Goal: Book appointment/travel/reservation

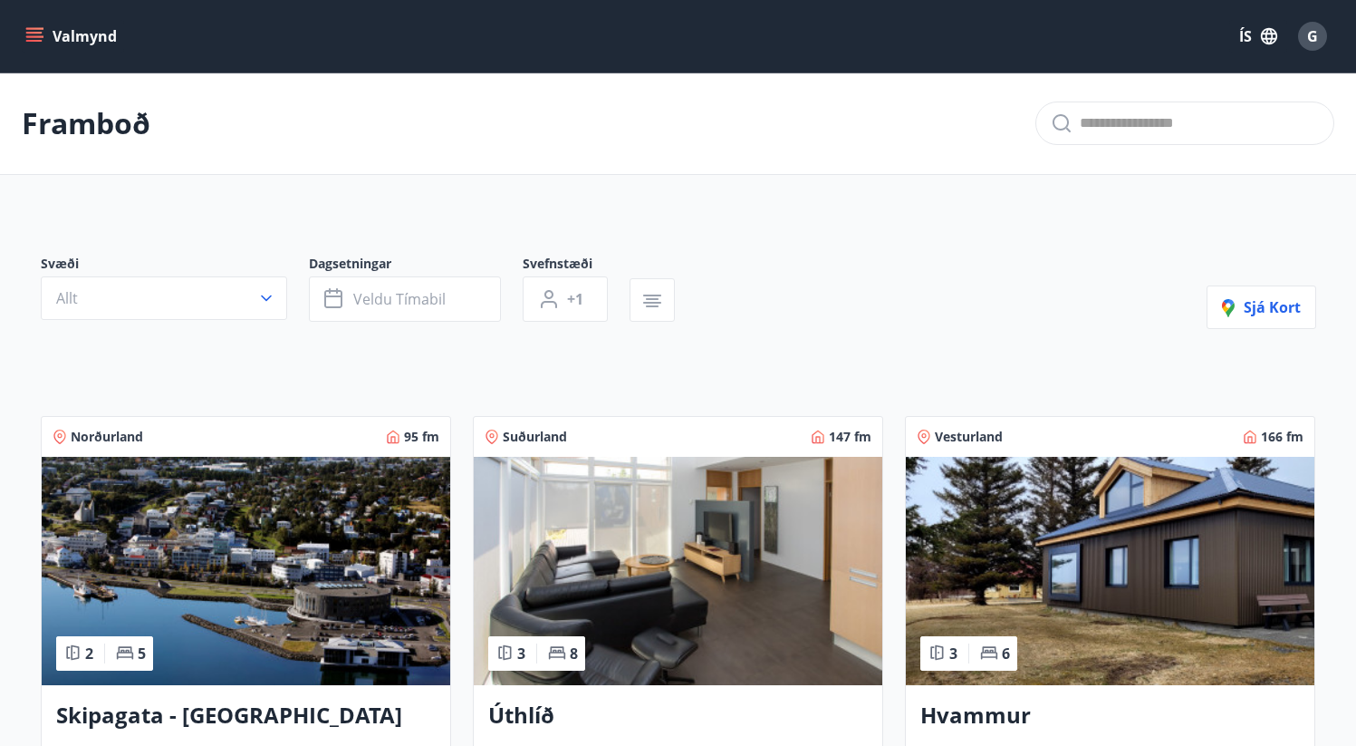
click at [459, 192] on main "Framboð Svæði Allt Dagsetningar Veldu tímabil Svefnstæði +1 Sjá kort Norðurland…" at bounding box center [678, 731] width 1356 height 1318
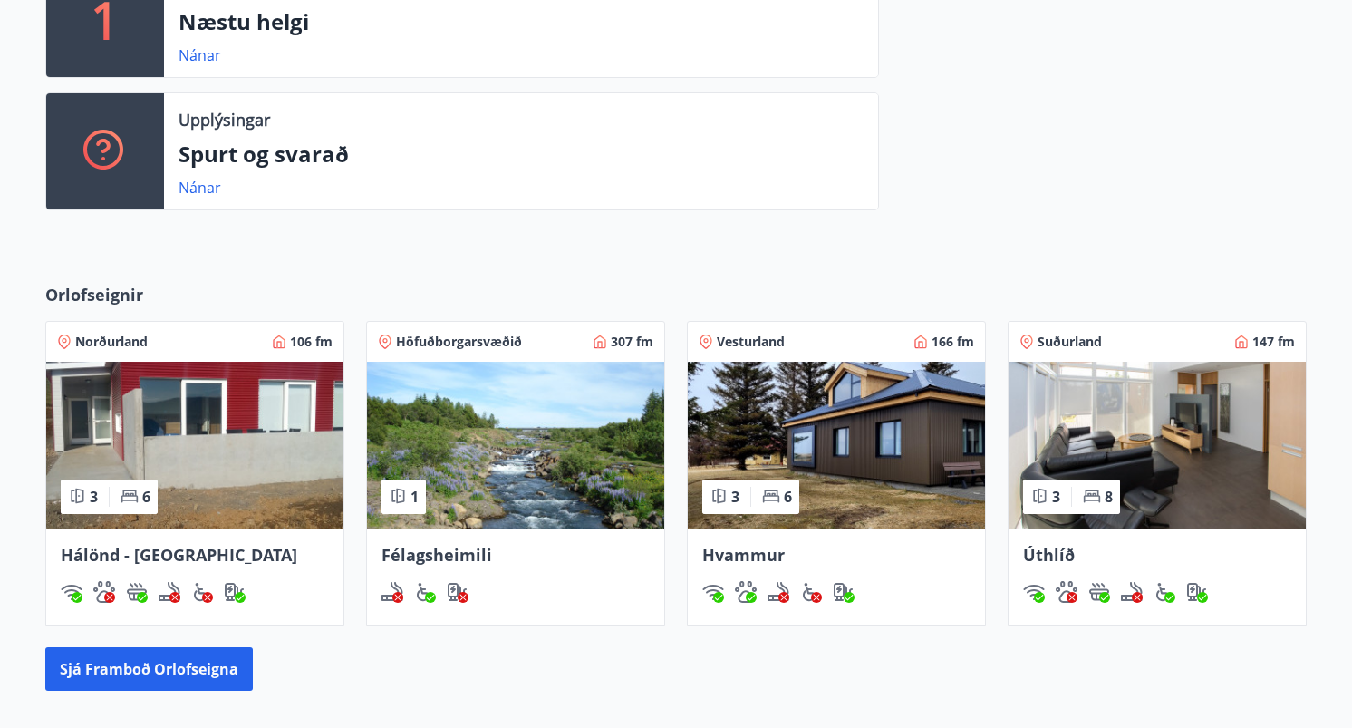
scroll to position [565, 0]
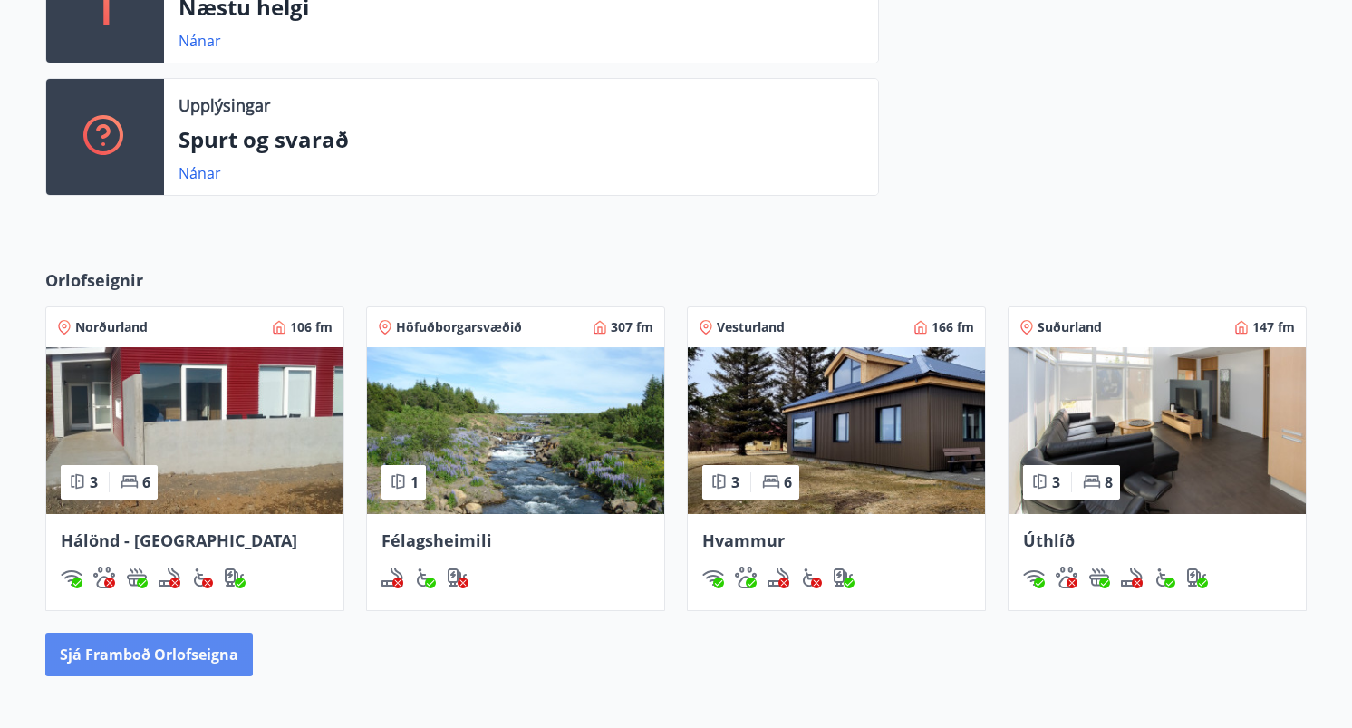
click at [179, 642] on button "Sjá framboð orlofseigna" at bounding box center [148, 653] width 207 height 43
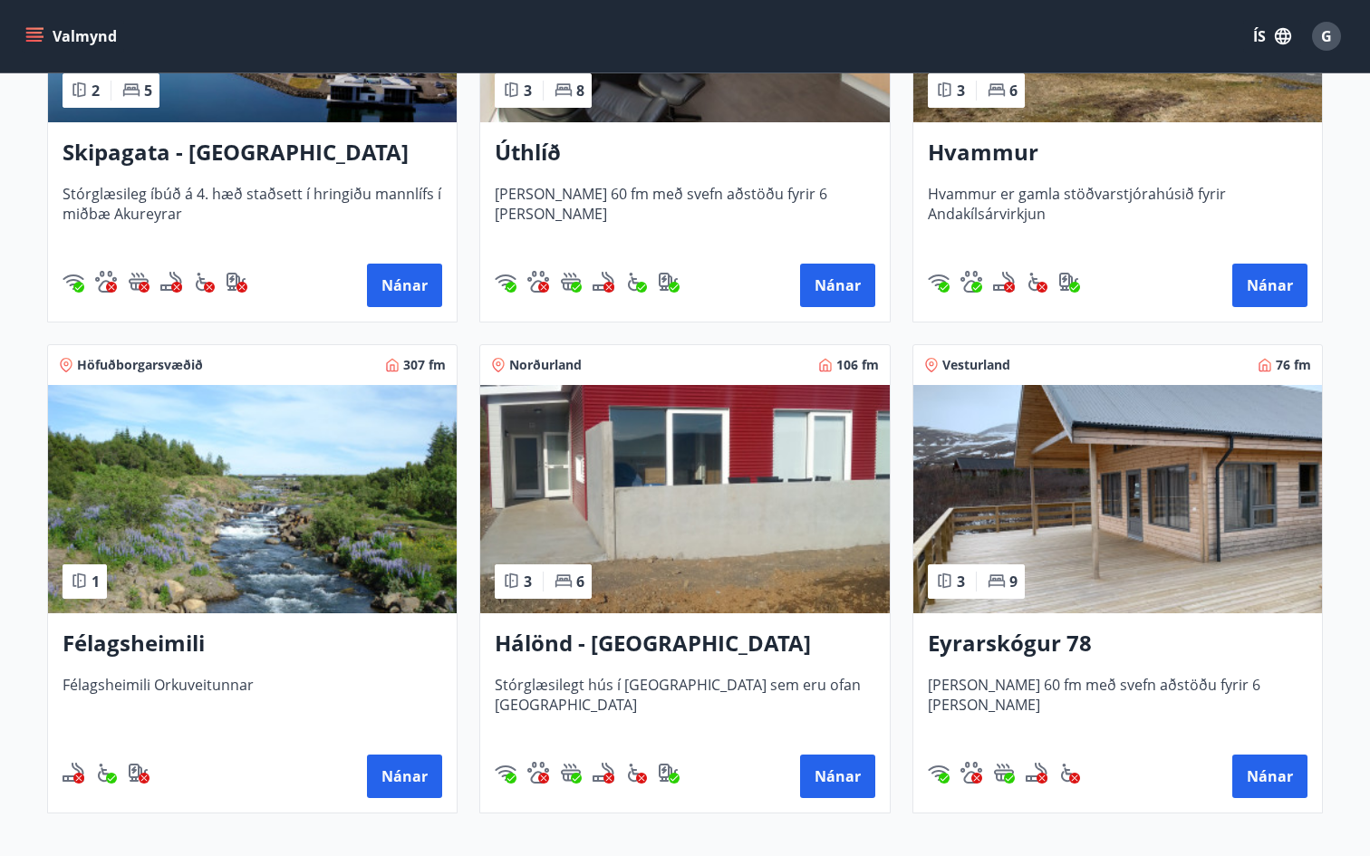
scroll to position [578, 0]
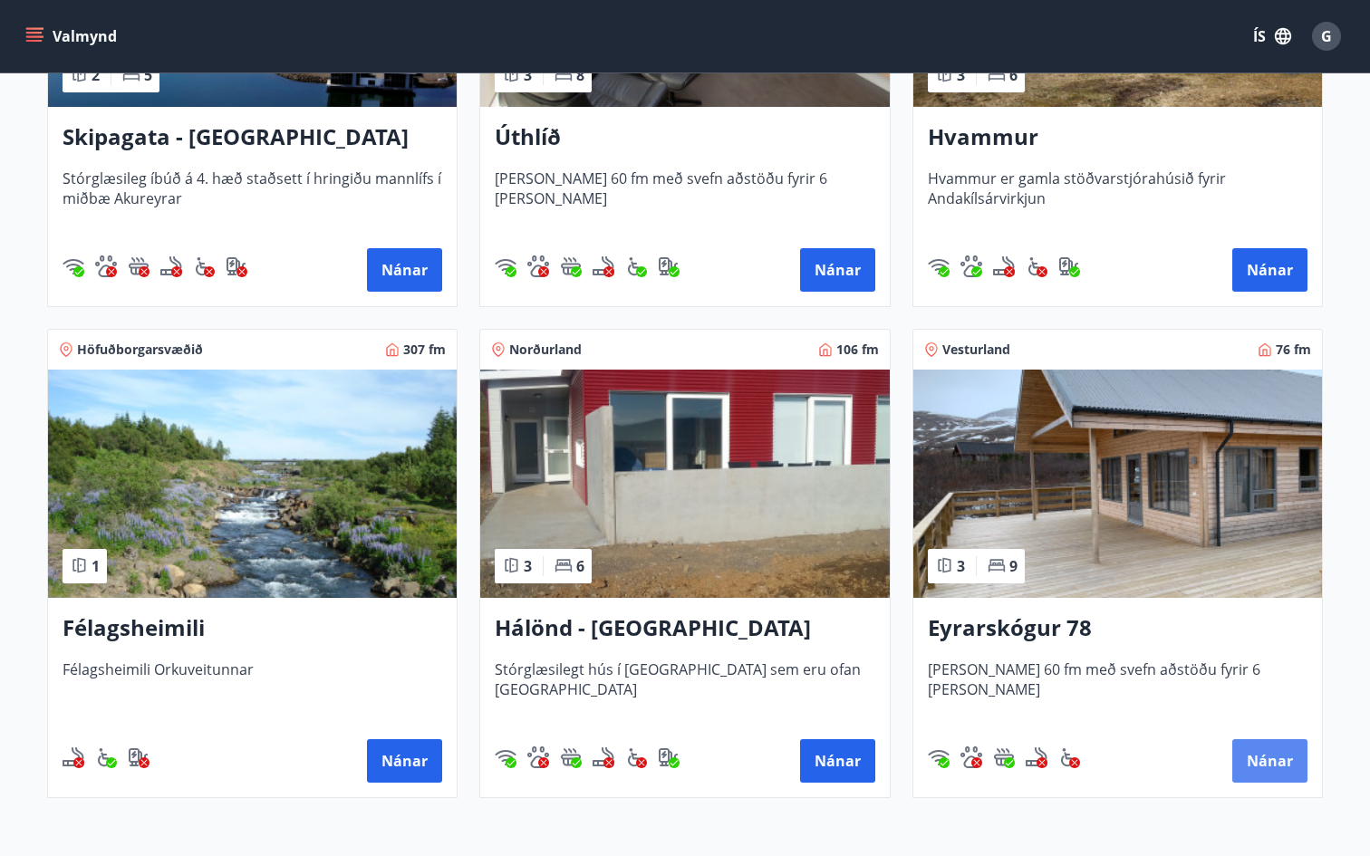
click at [1248, 727] on button "Nánar" at bounding box center [1269, 760] width 75 height 43
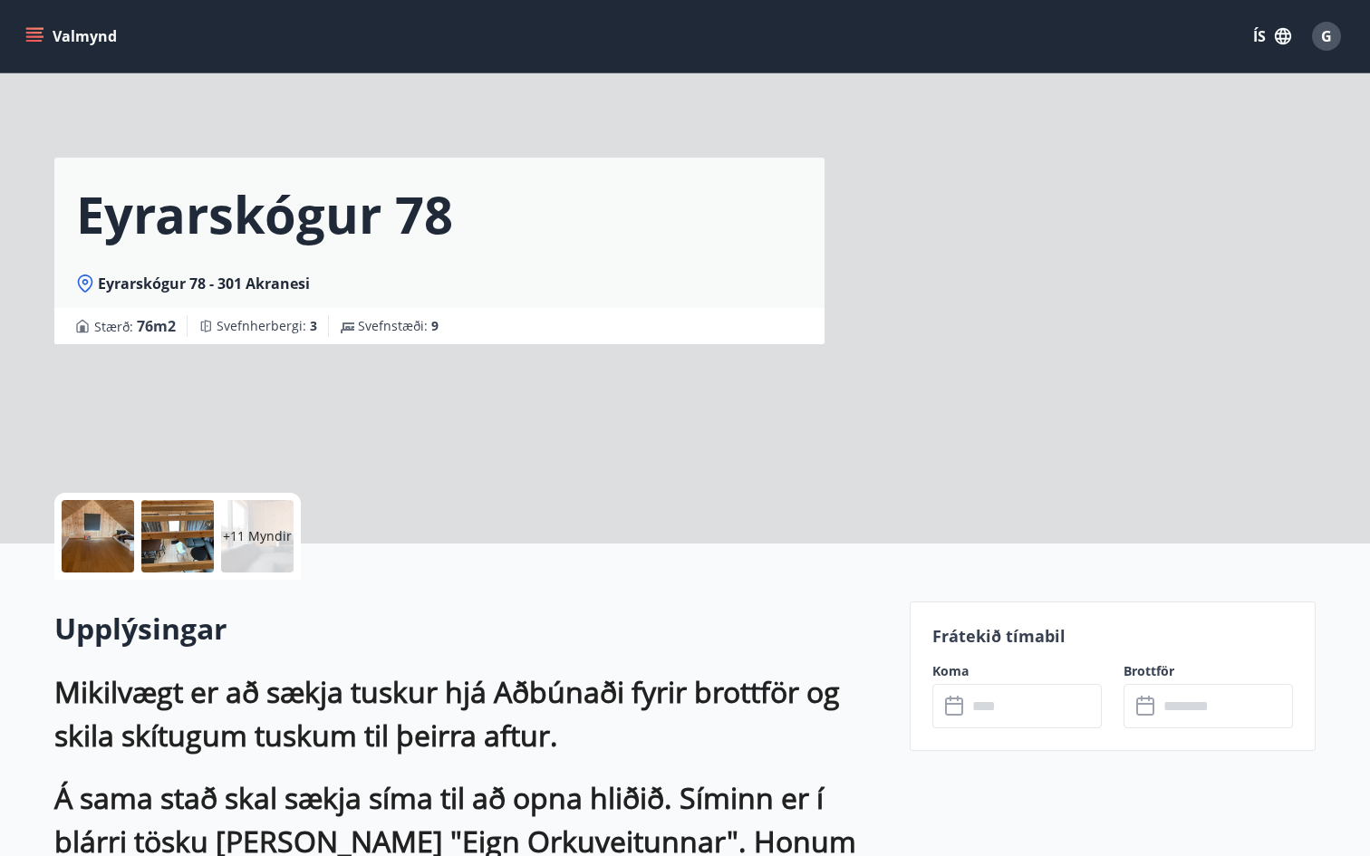
scroll to position [27, 0]
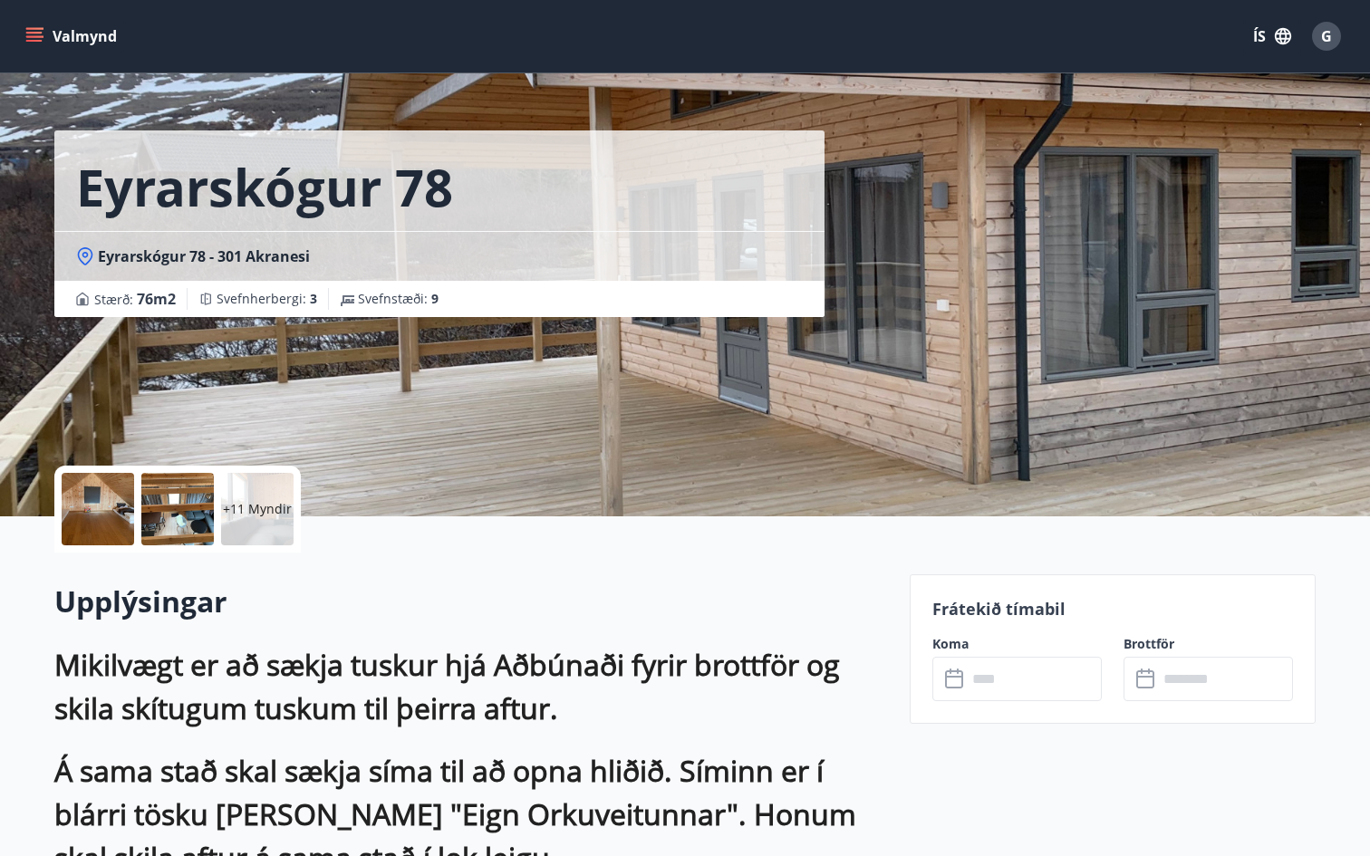
click at [988, 681] on input "text" at bounding box center [1034, 679] width 135 height 44
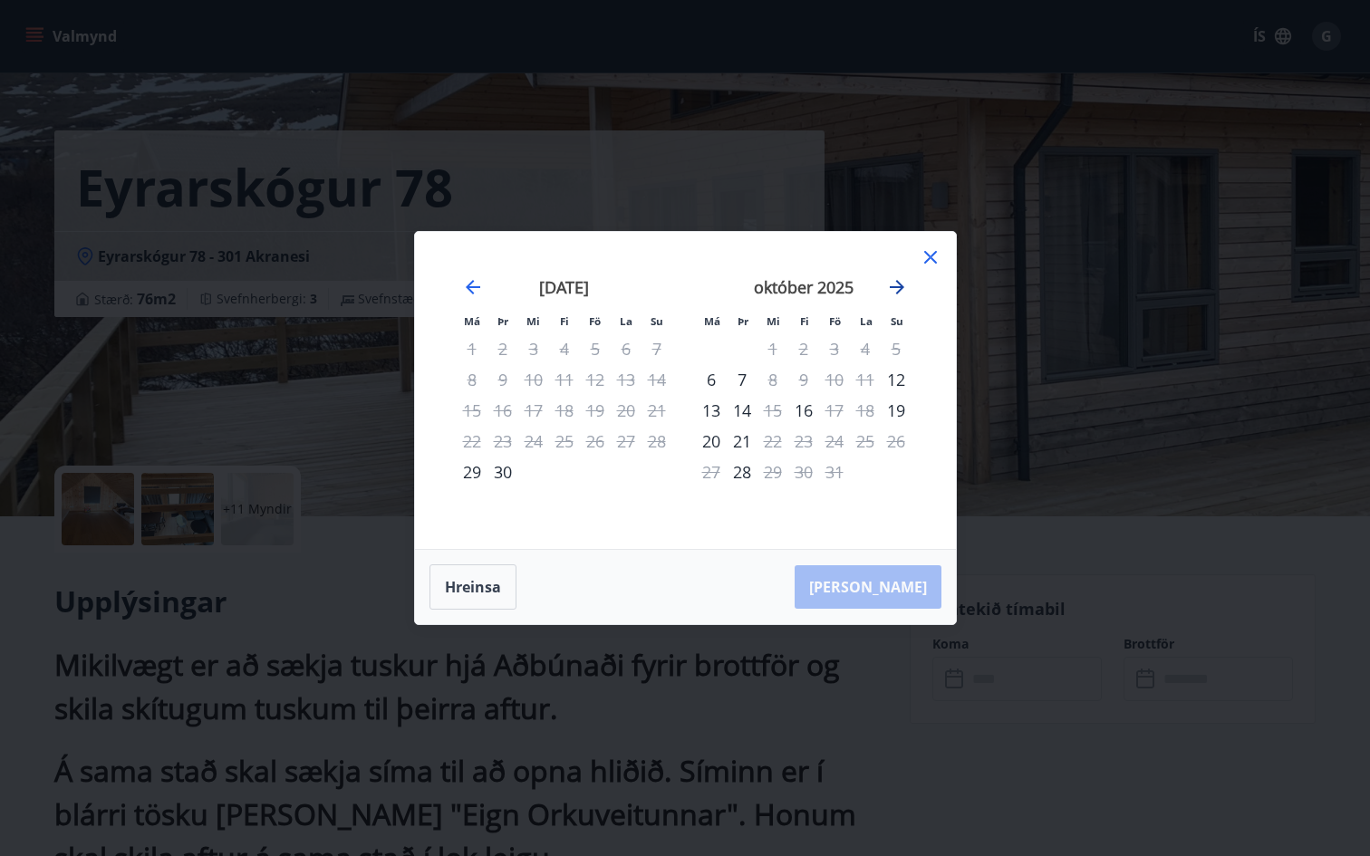
click at [900, 285] on icon "Move forward to switch to the next month." at bounding box center [897, 287] width 14 height 14
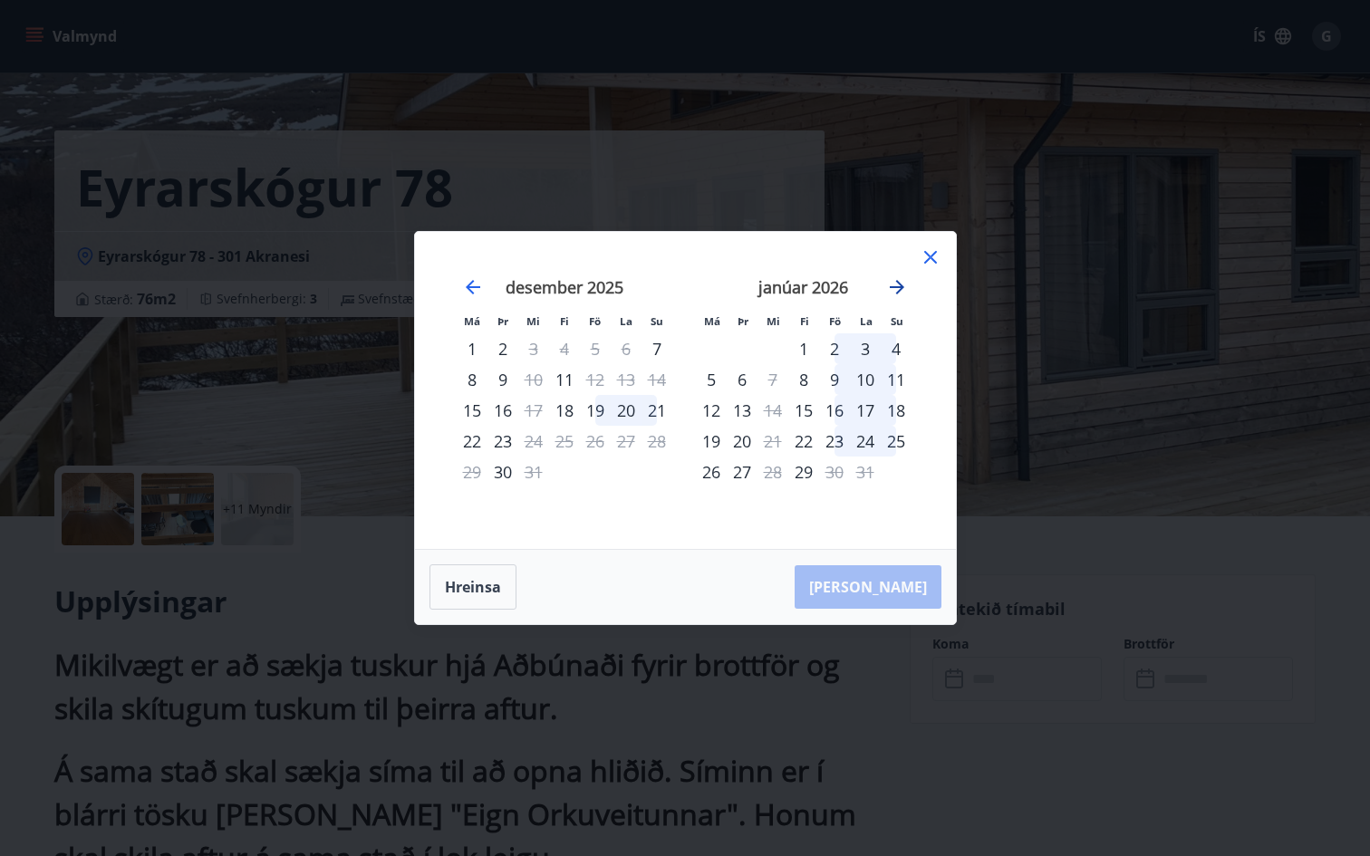
click at [900, 285] on icon "Move forward to switch to the next month." at bounding box center [897, 287] width 14 height 14
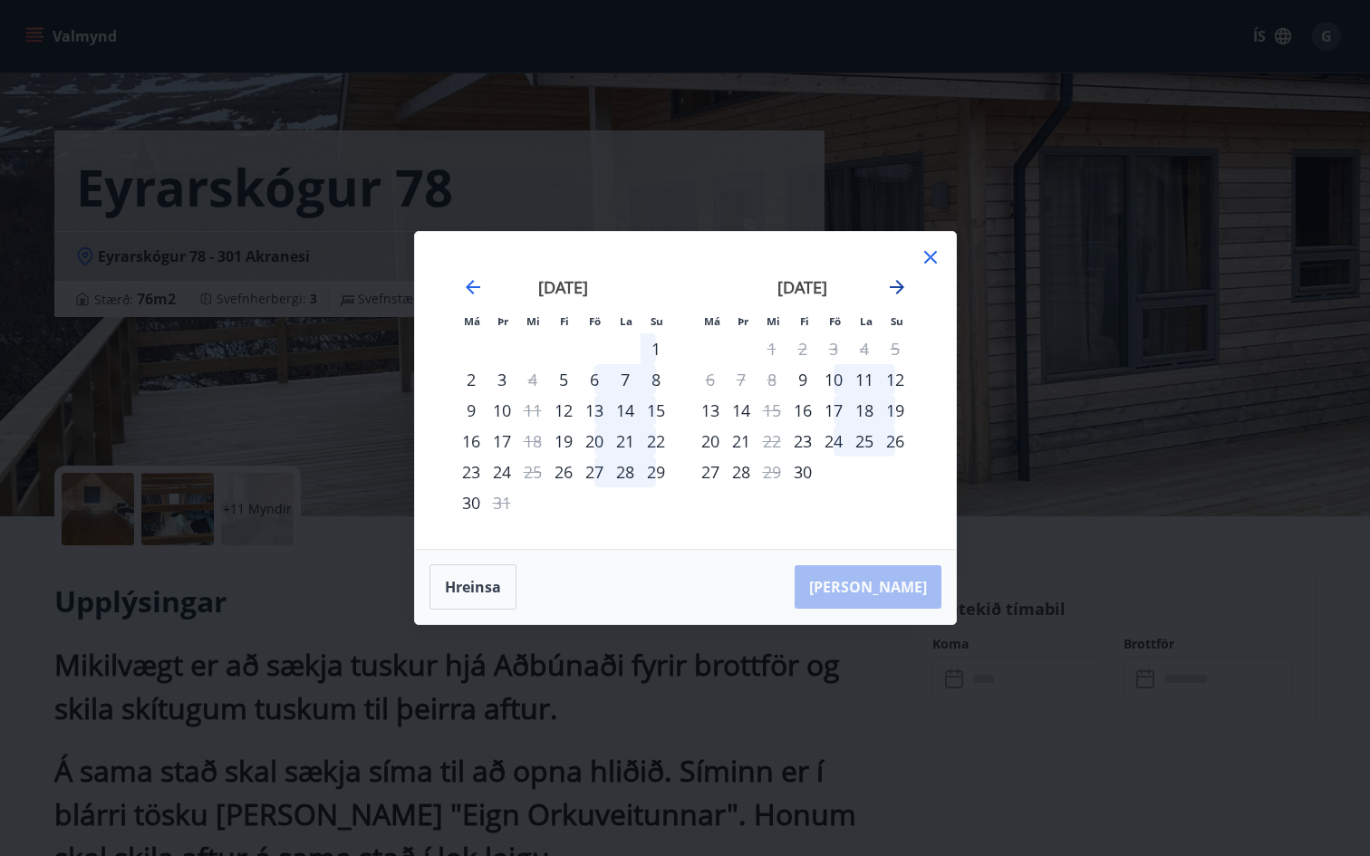
click at [900, 285] on icon "Move forward to switch to the next month." at bounding box center [897, 287] width 14 height 14
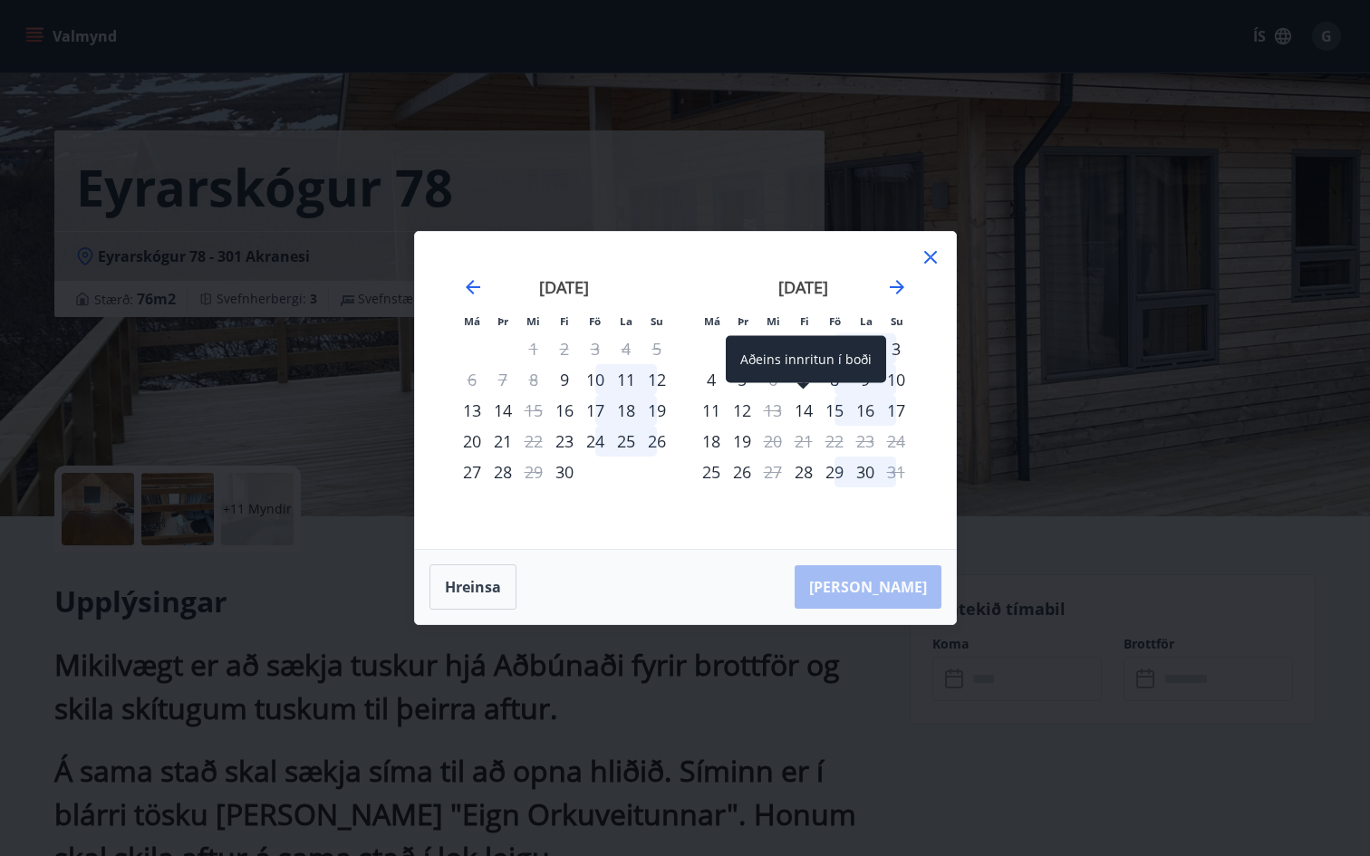
click at [802, 410] on div "14" at bounding box center [803, 410] width 31 height 31
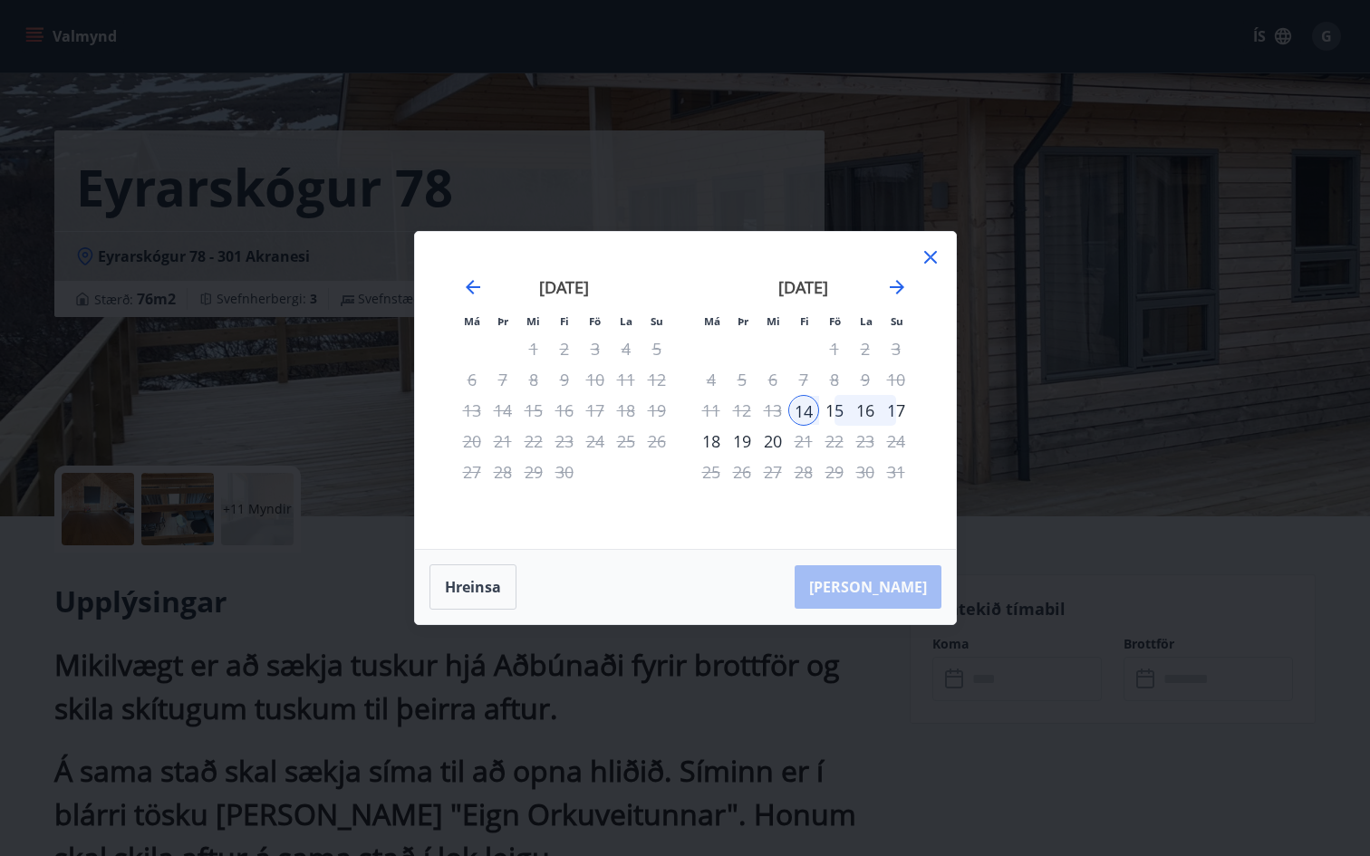
click at [716, 445] on div "18" at bounding box center [711, 441] width 31 height 31
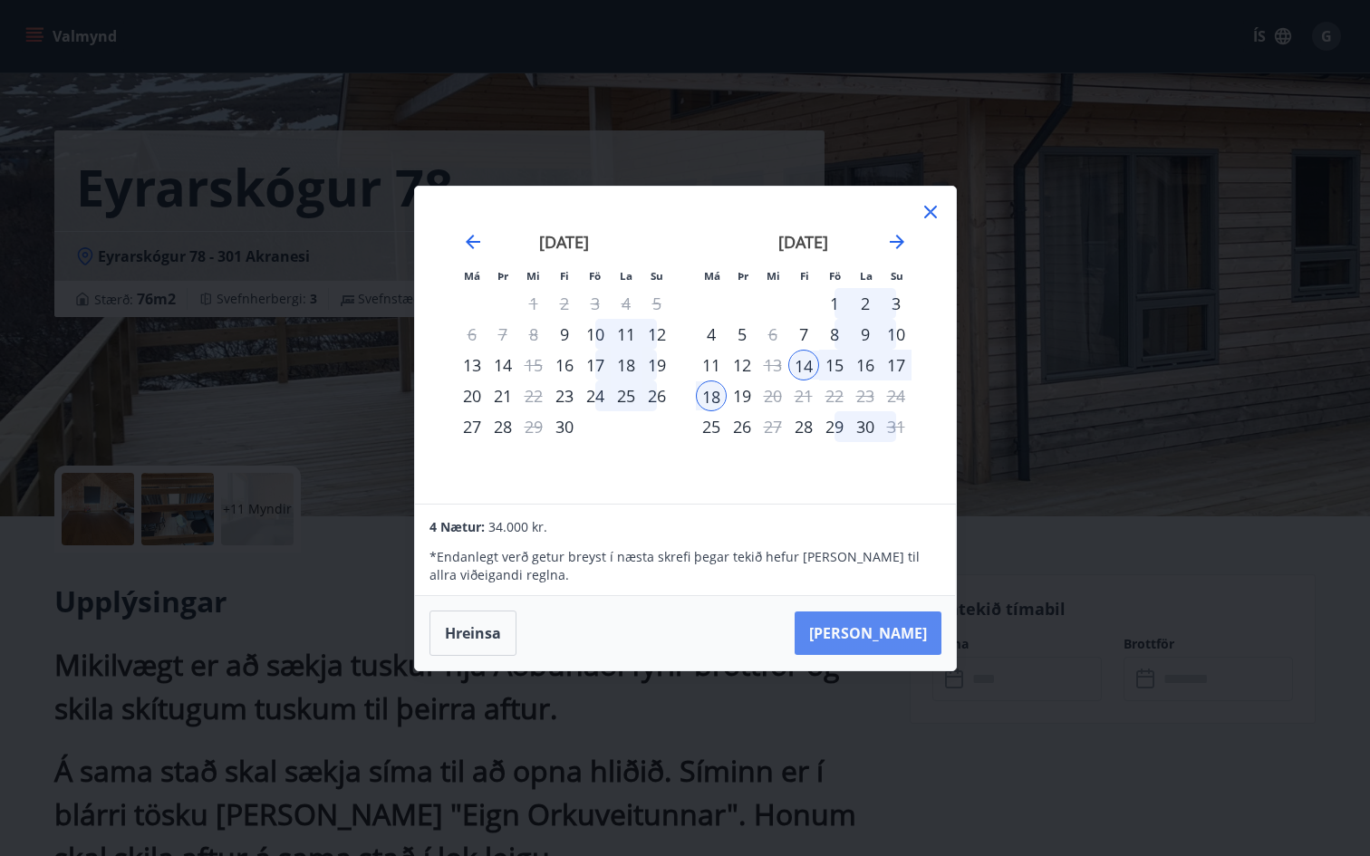
click at [896, 633] on button "Taka Frá" at bounding box center [868, 633] width 147 height 43
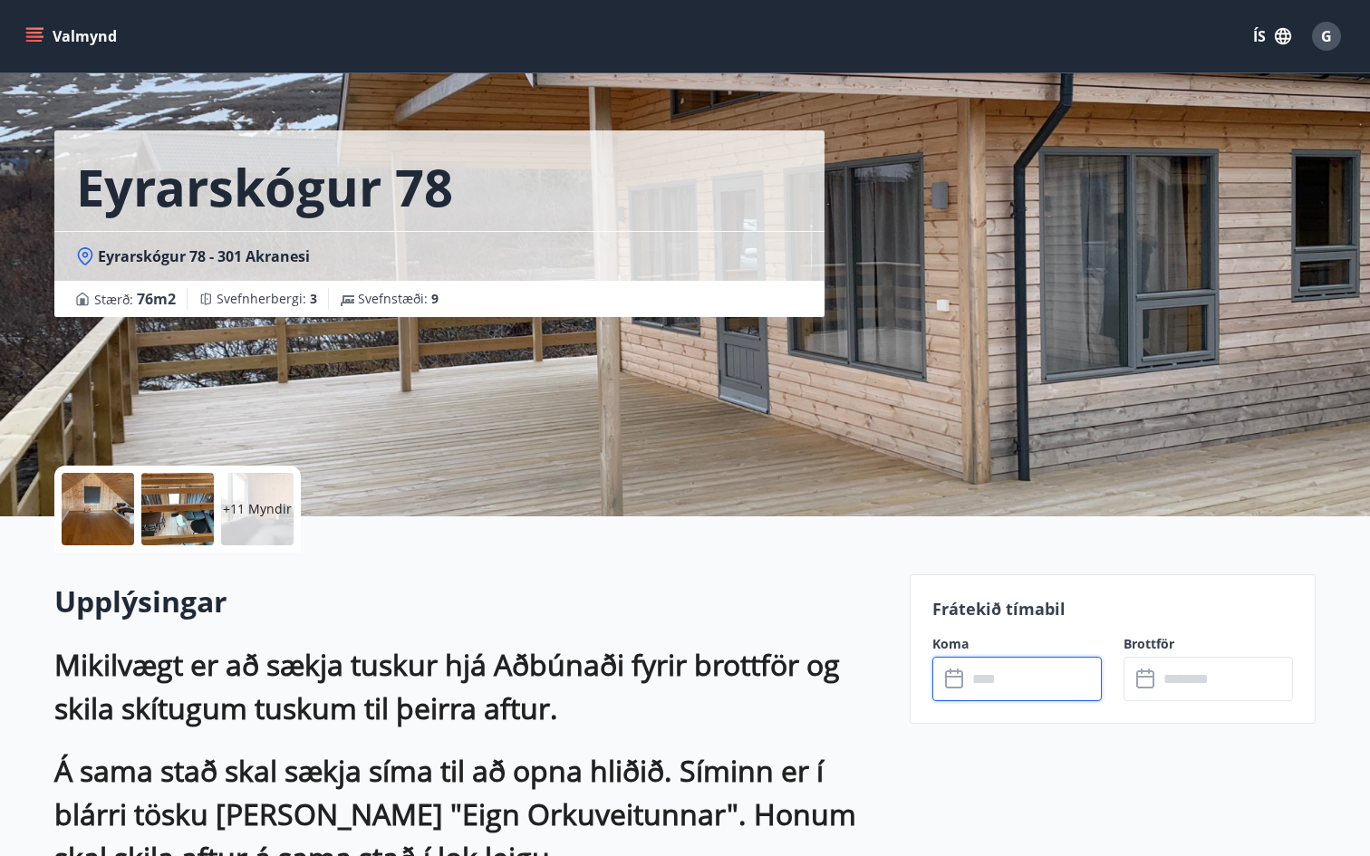
type input "******"
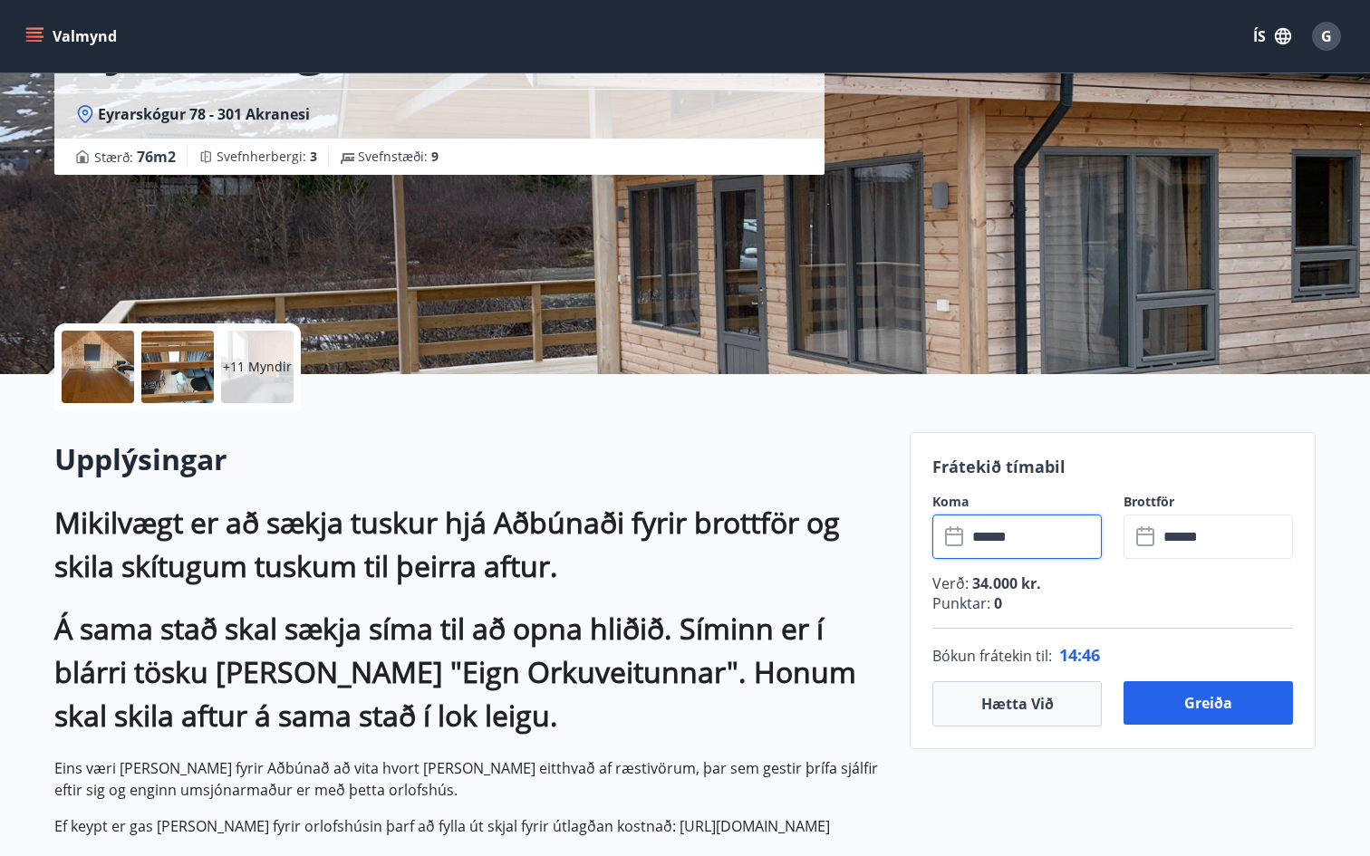
scroll to position [189, 0]
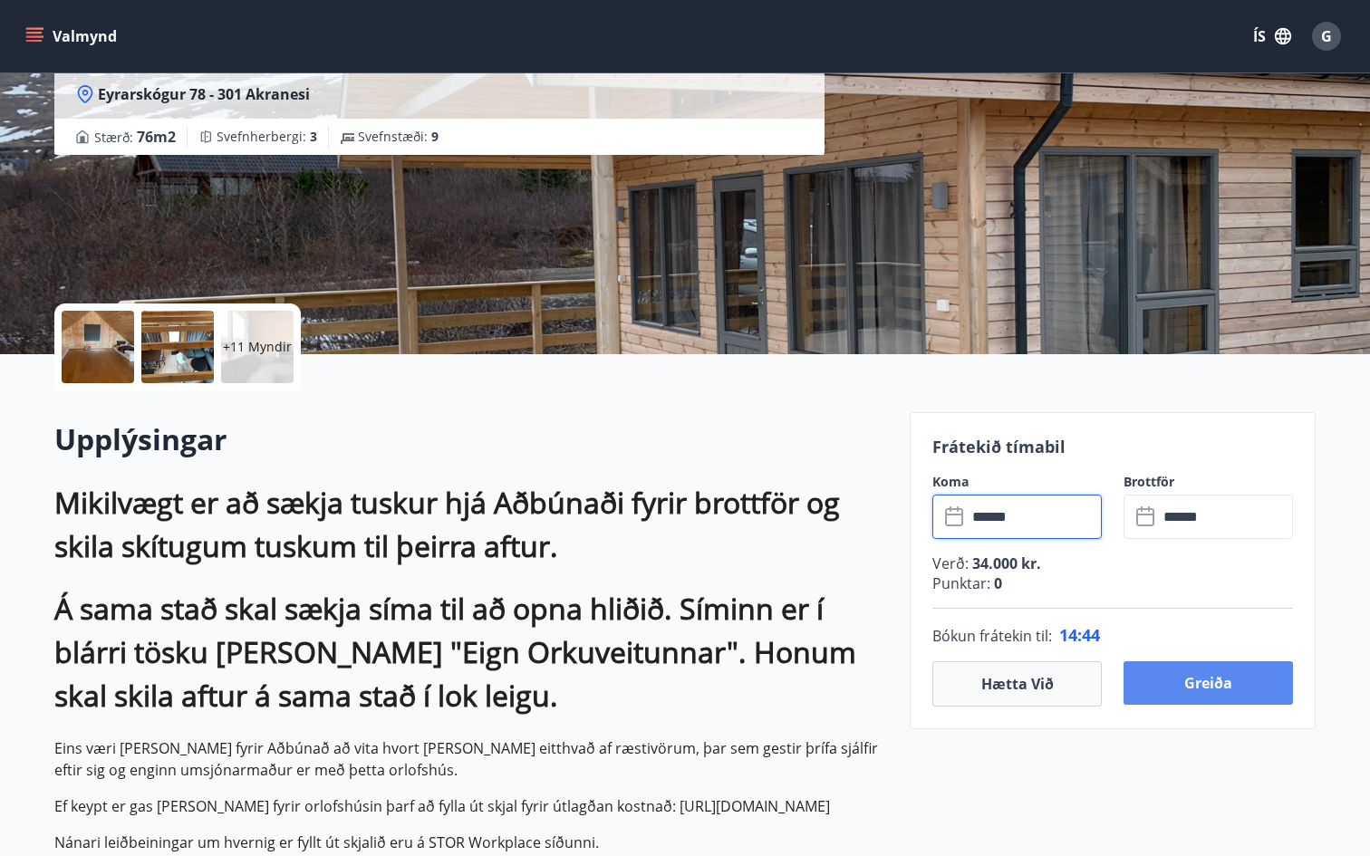
click at [1209, 686] on button "Greiða" at bounding box center [1208, 682] width 169 height 43
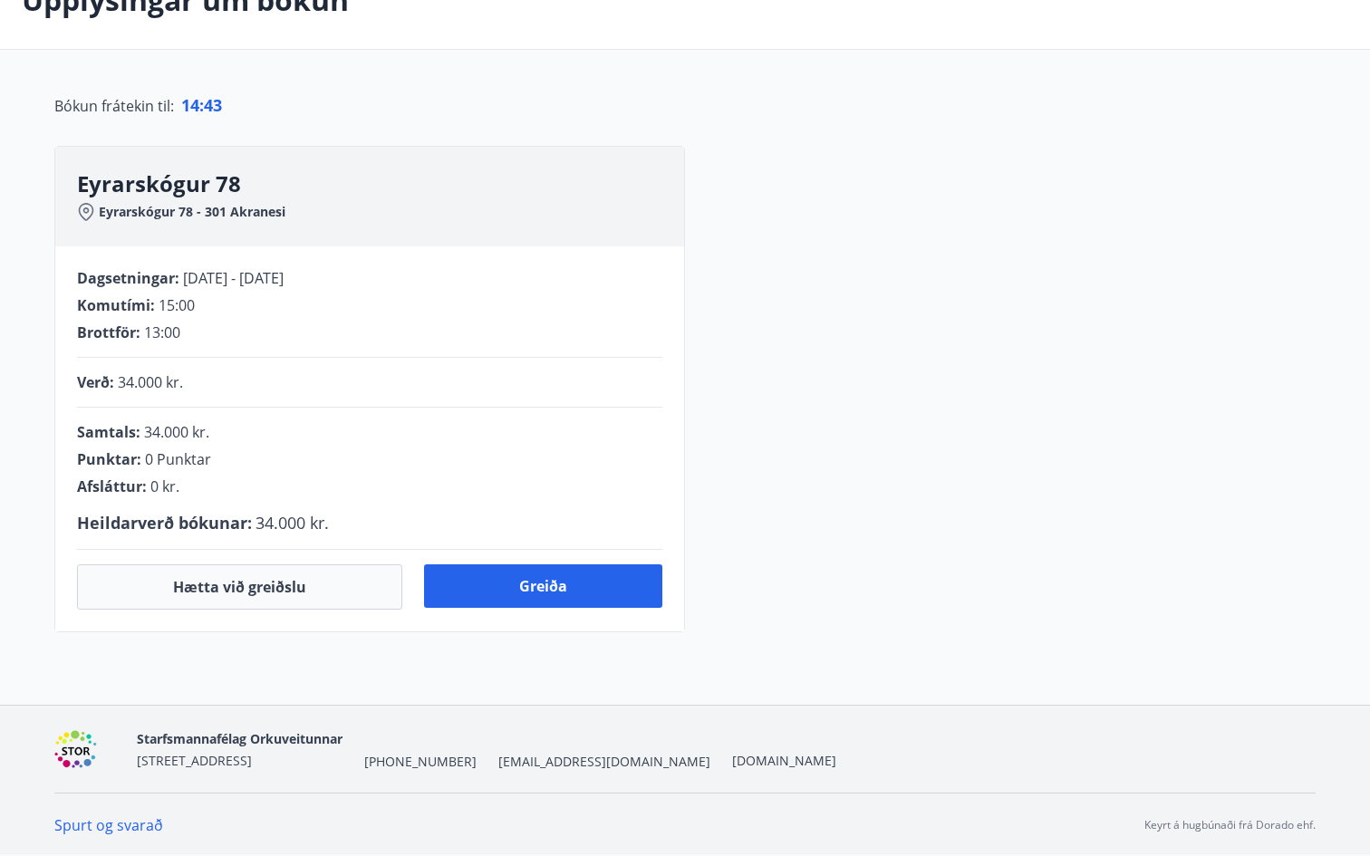
scroll to position [189, 0]
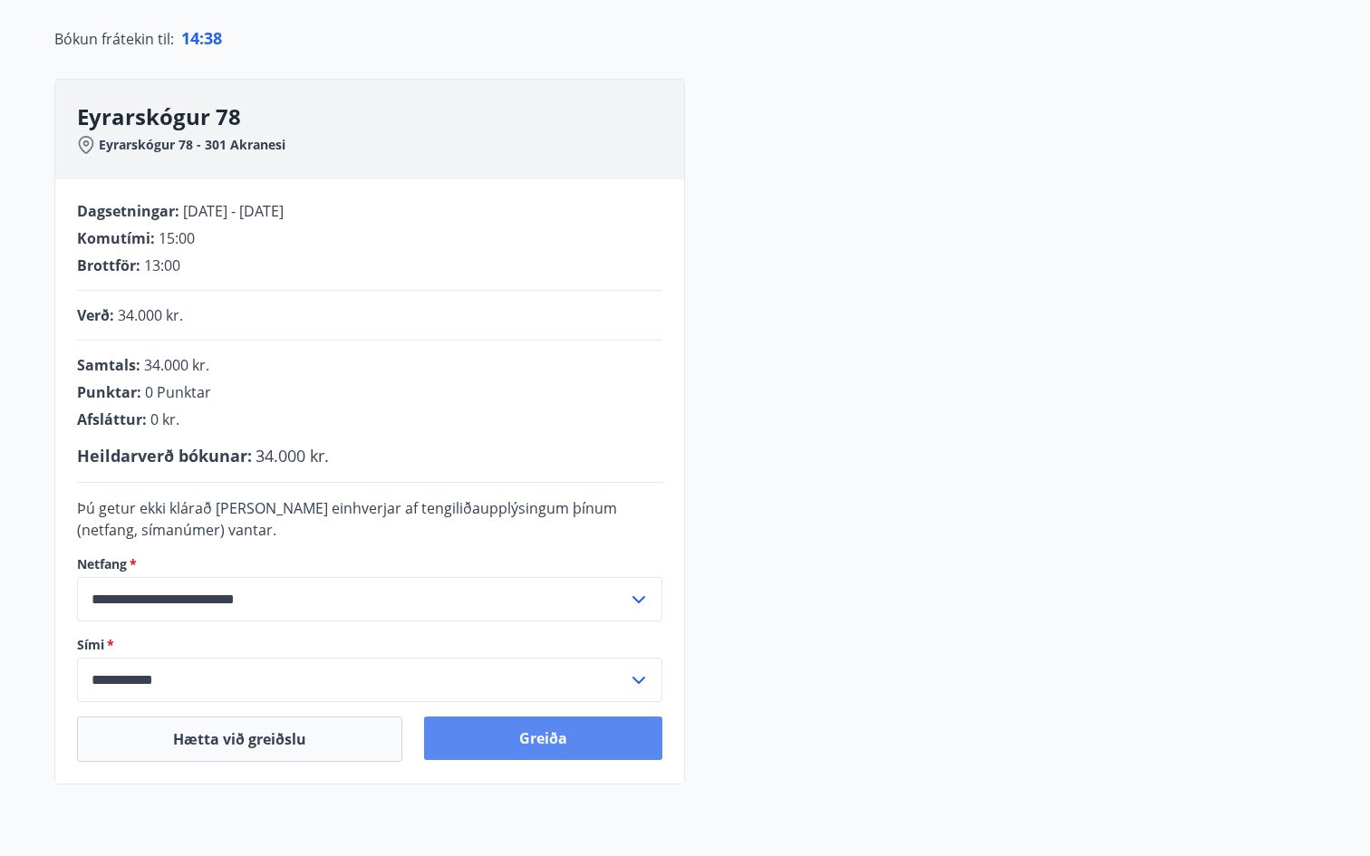
click at [541, 727] on button "Greiða" at bounding box center [543, 738] width 238 height 43
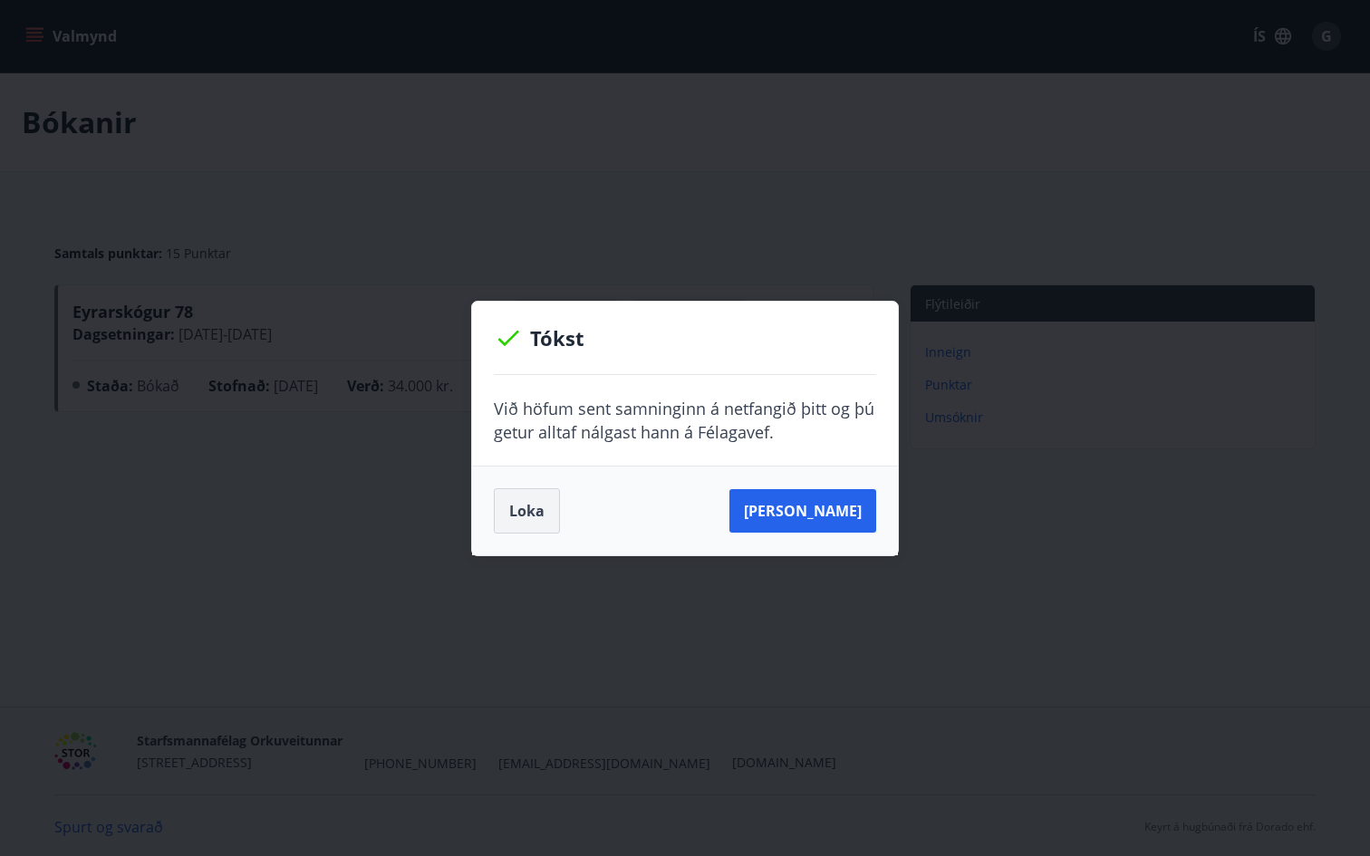
click at [541, 520] on button "Loka" at bounding box center [527, 510] width 66 height 45
